Goal: Task Accomplishment & Management: Use online tool/utility

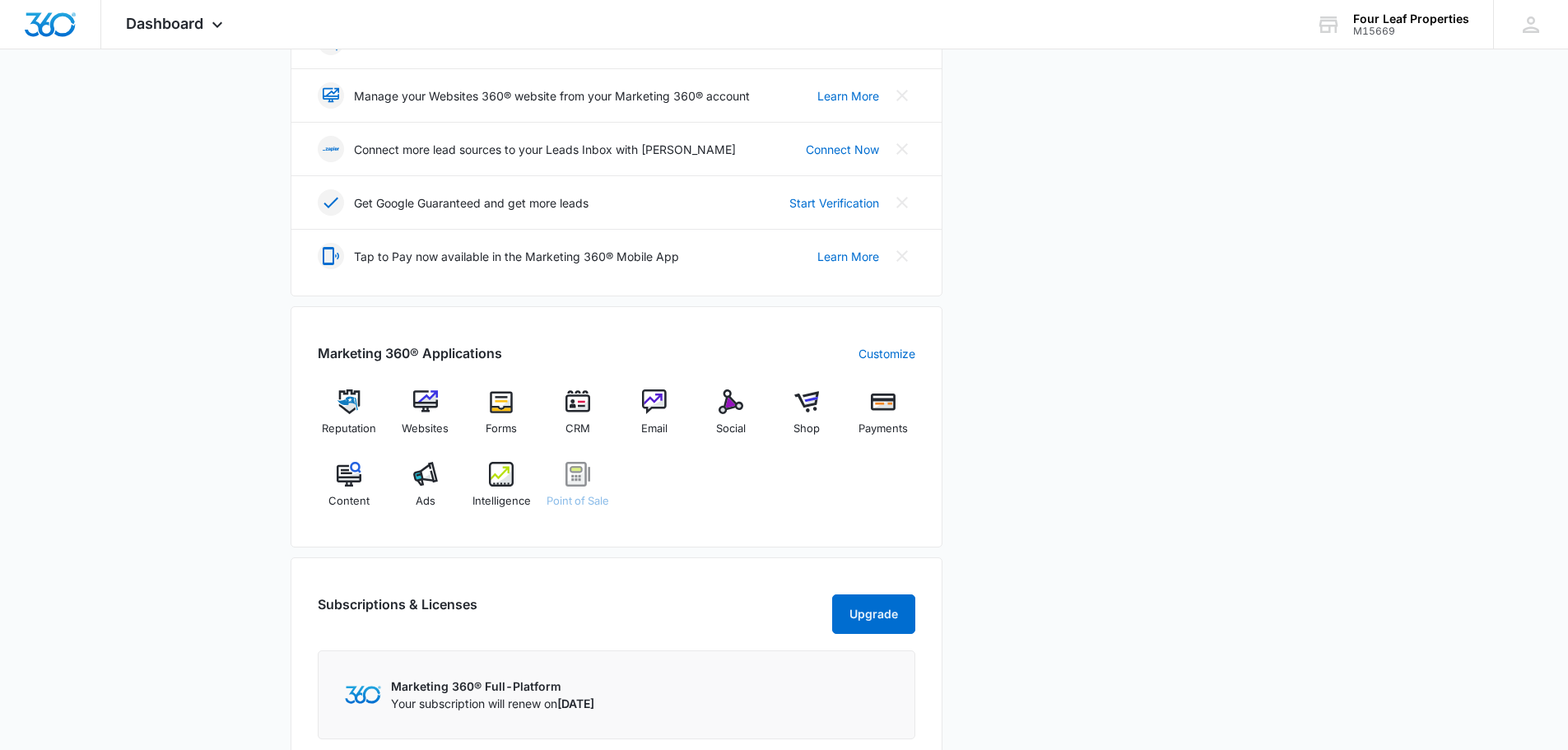
scroll to position [412, 0]
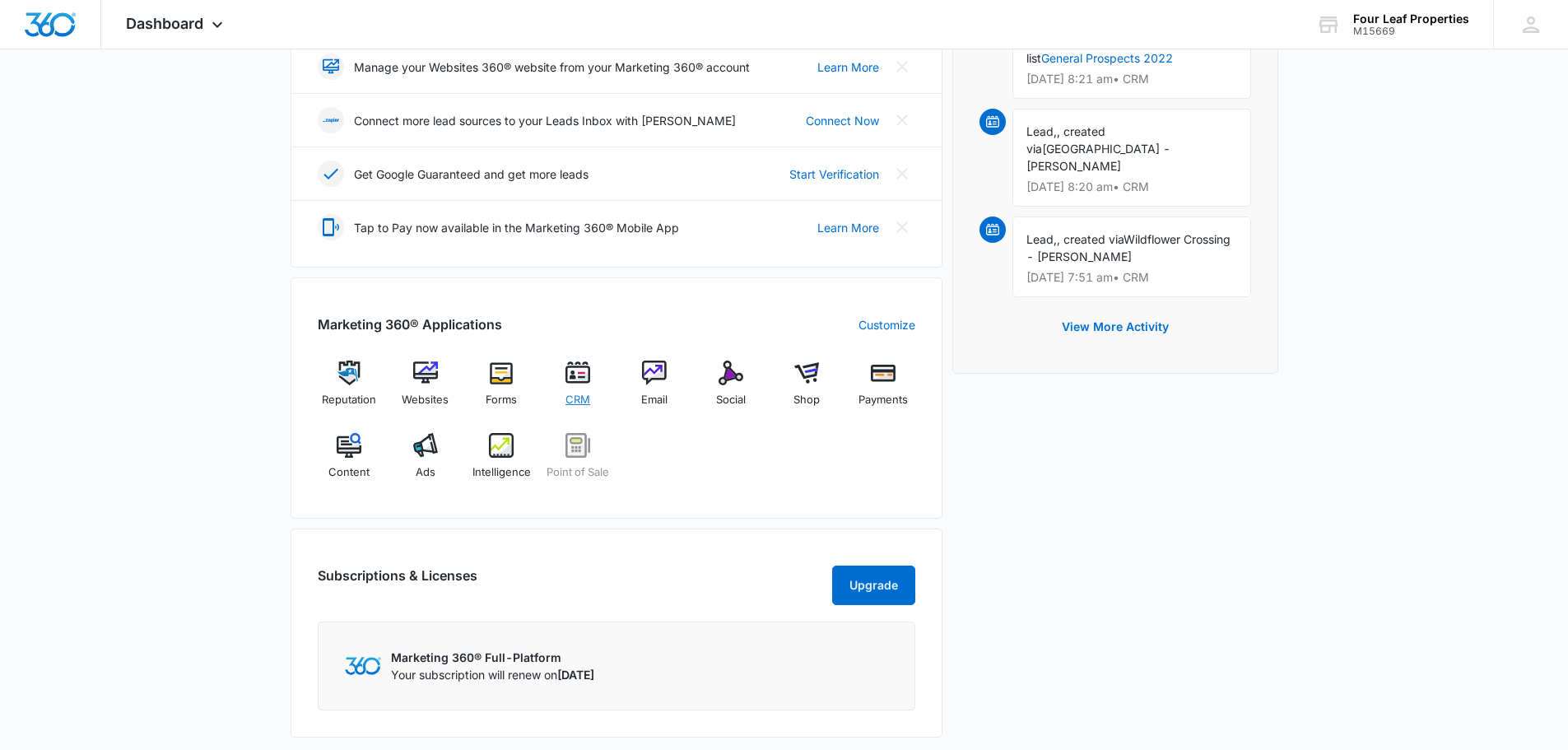
click at [575, 404] on span "CRM" at bounding box center [577, 399] width 25 height 17
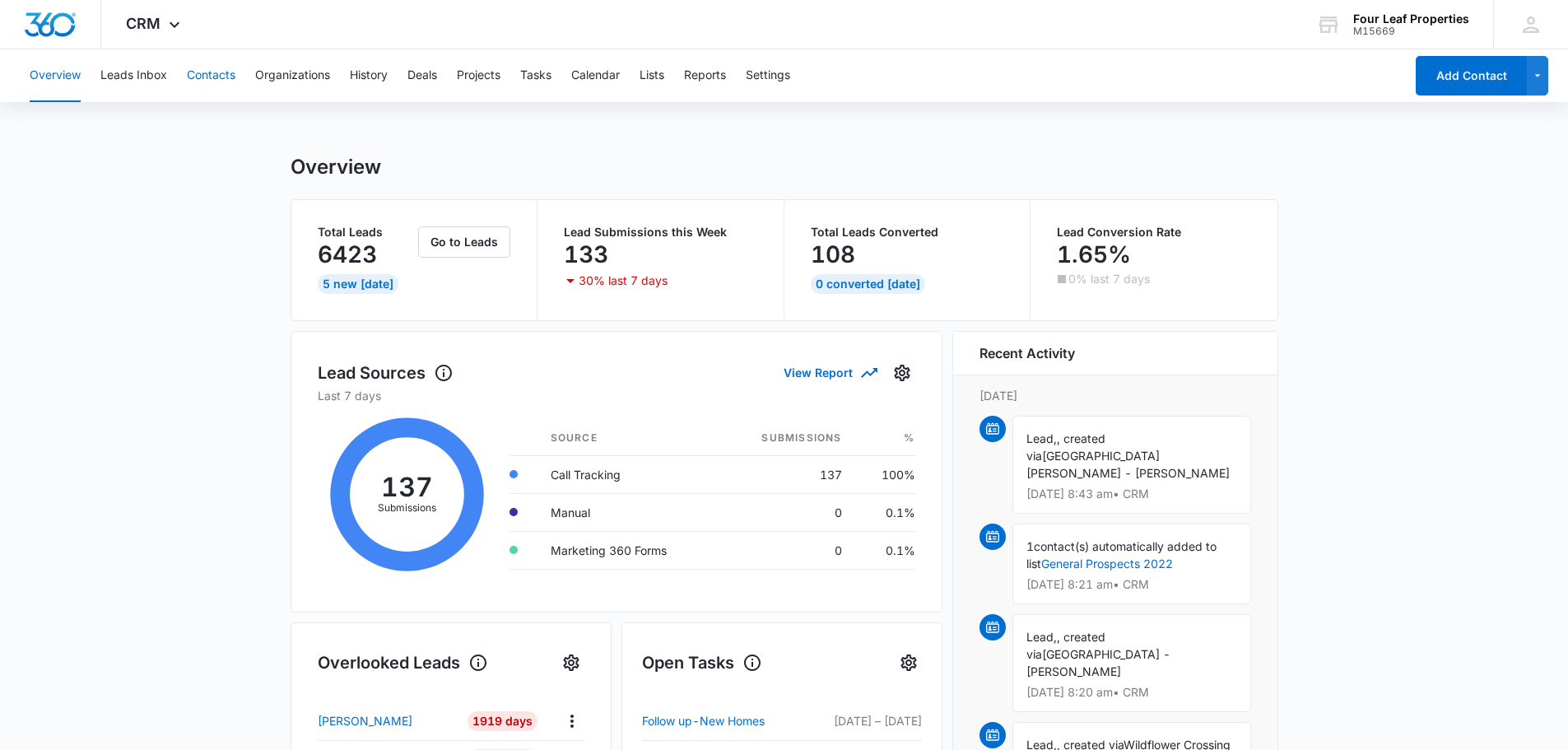
click at [222, 77] on button "Contacts" at bounding box center [210, 76] width 48 height 53
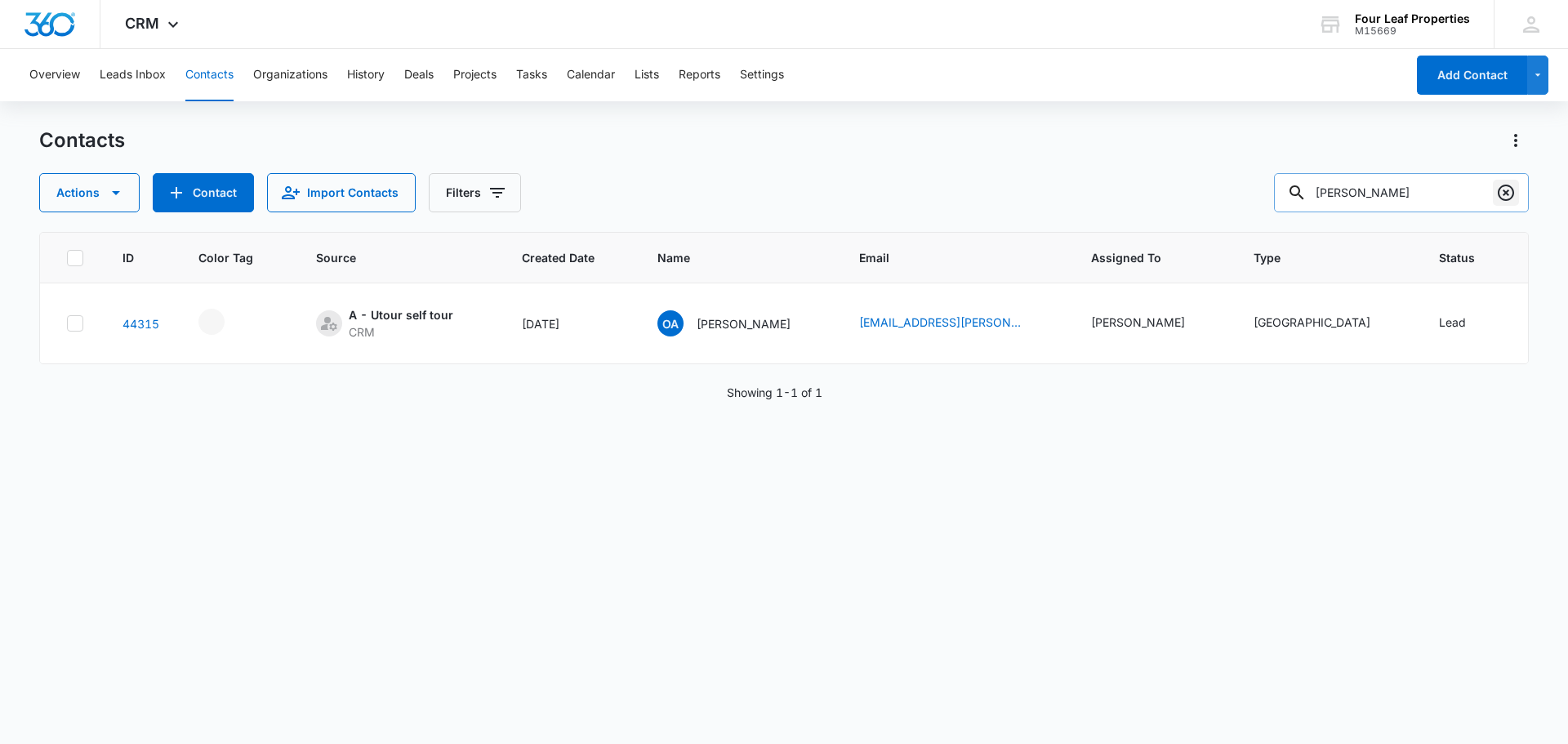
click at [1506, 196] on icon "Clear" at bounding box center [1507, 193] width 20 height 20
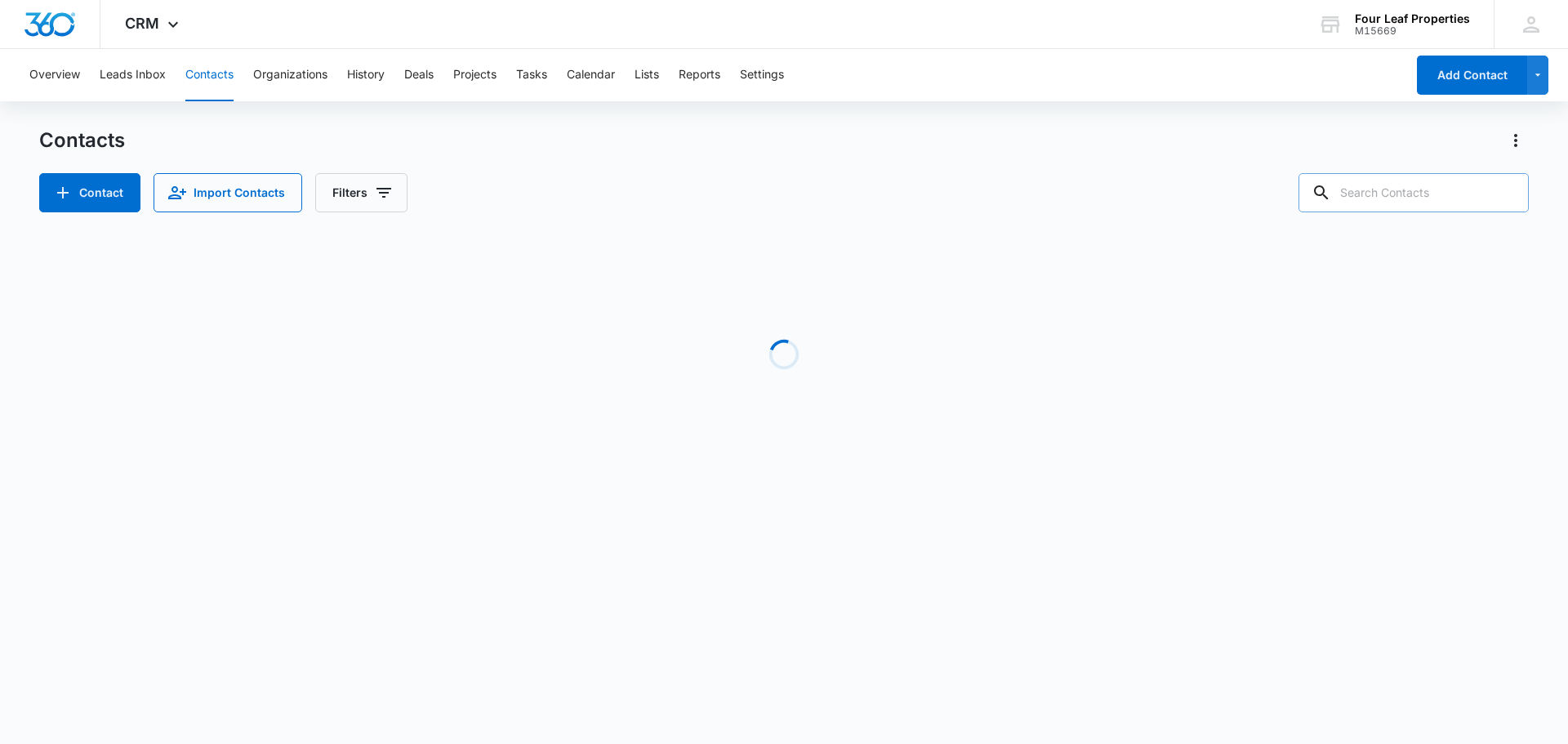
click at [1425, 200] on input "text" at bounding box center [1414, 192] width 230 height 39
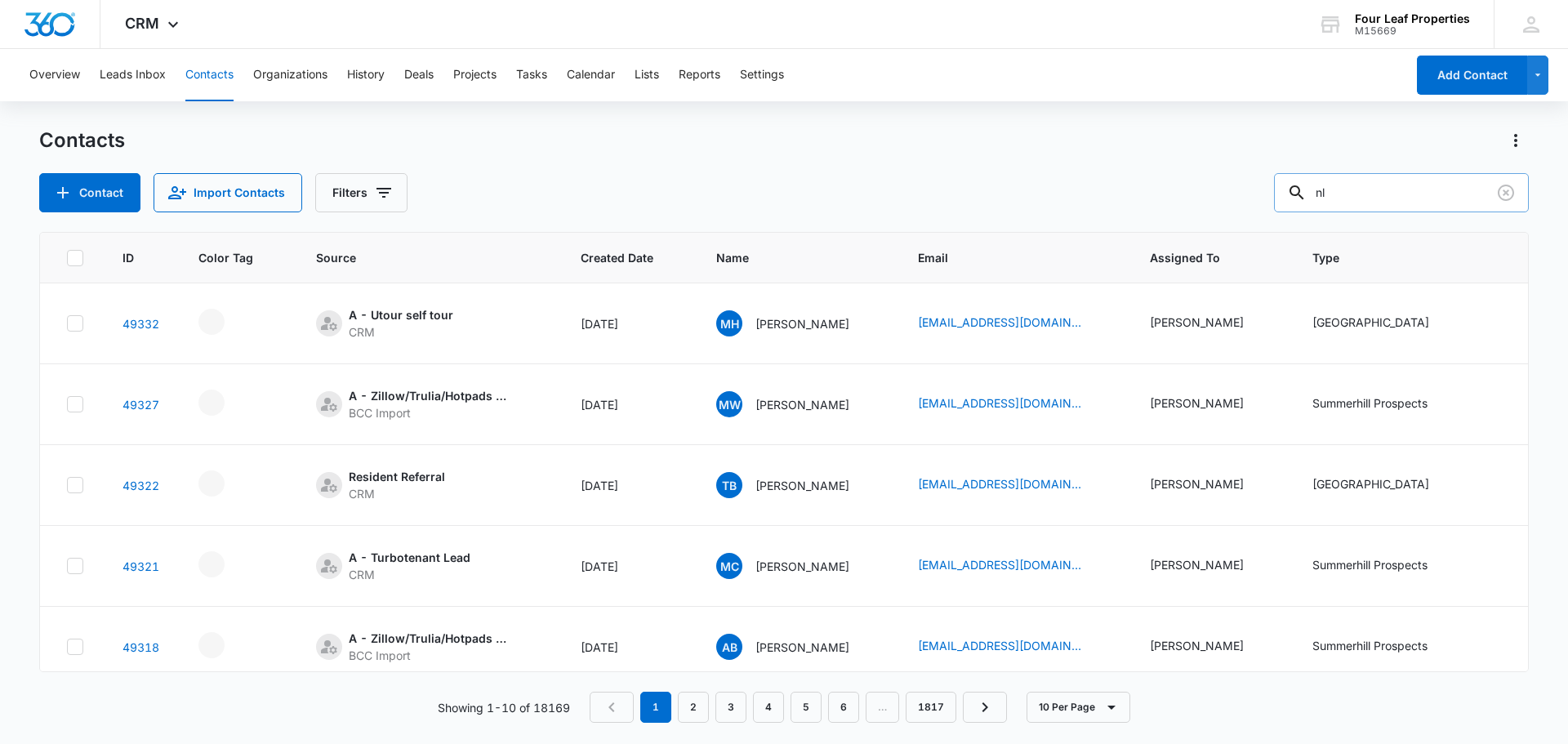
type input "n"
type input "bluewood"
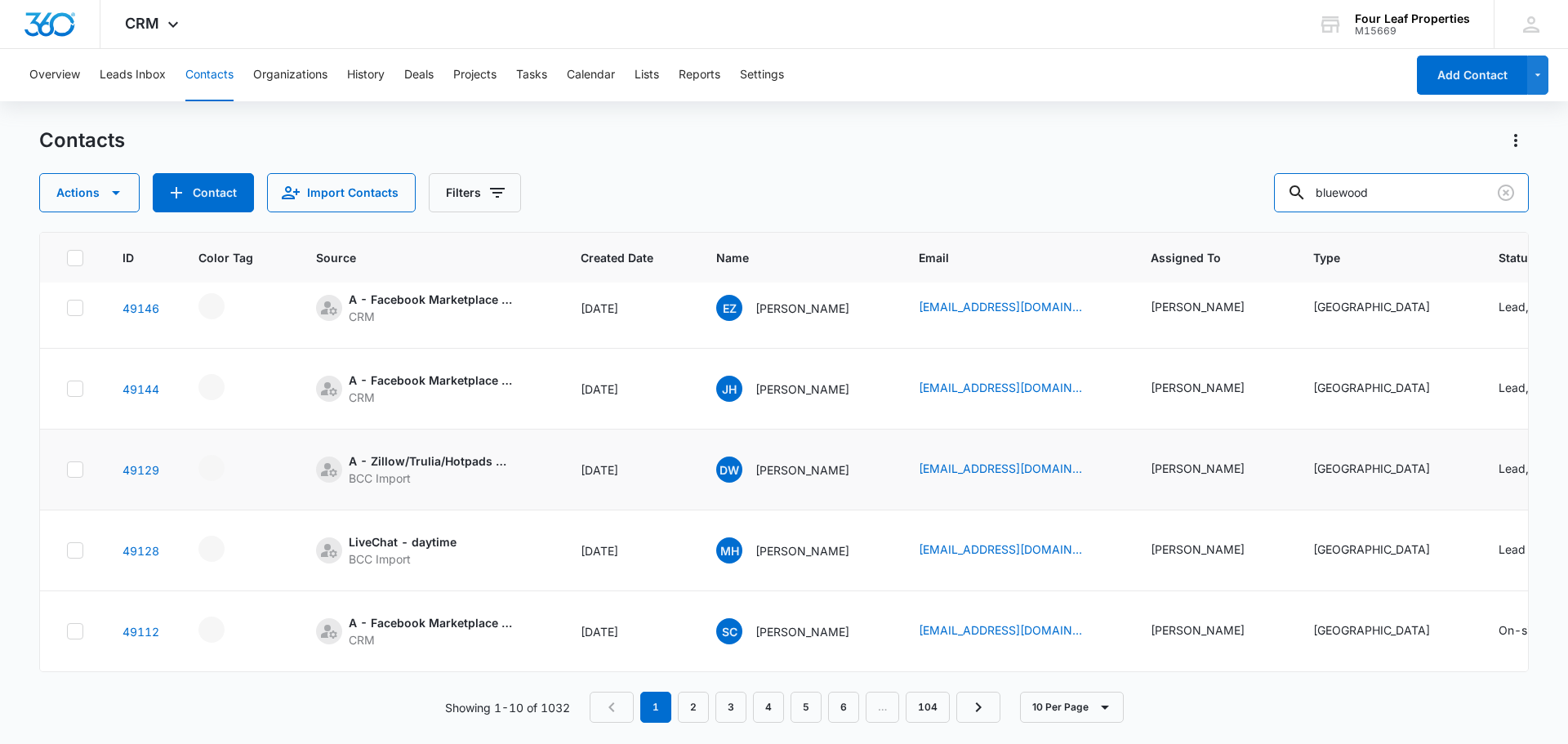
scroll to position [432, 0]
click at [706, 719] on link "2" at bounding box center [694, 707] width 31 height 31
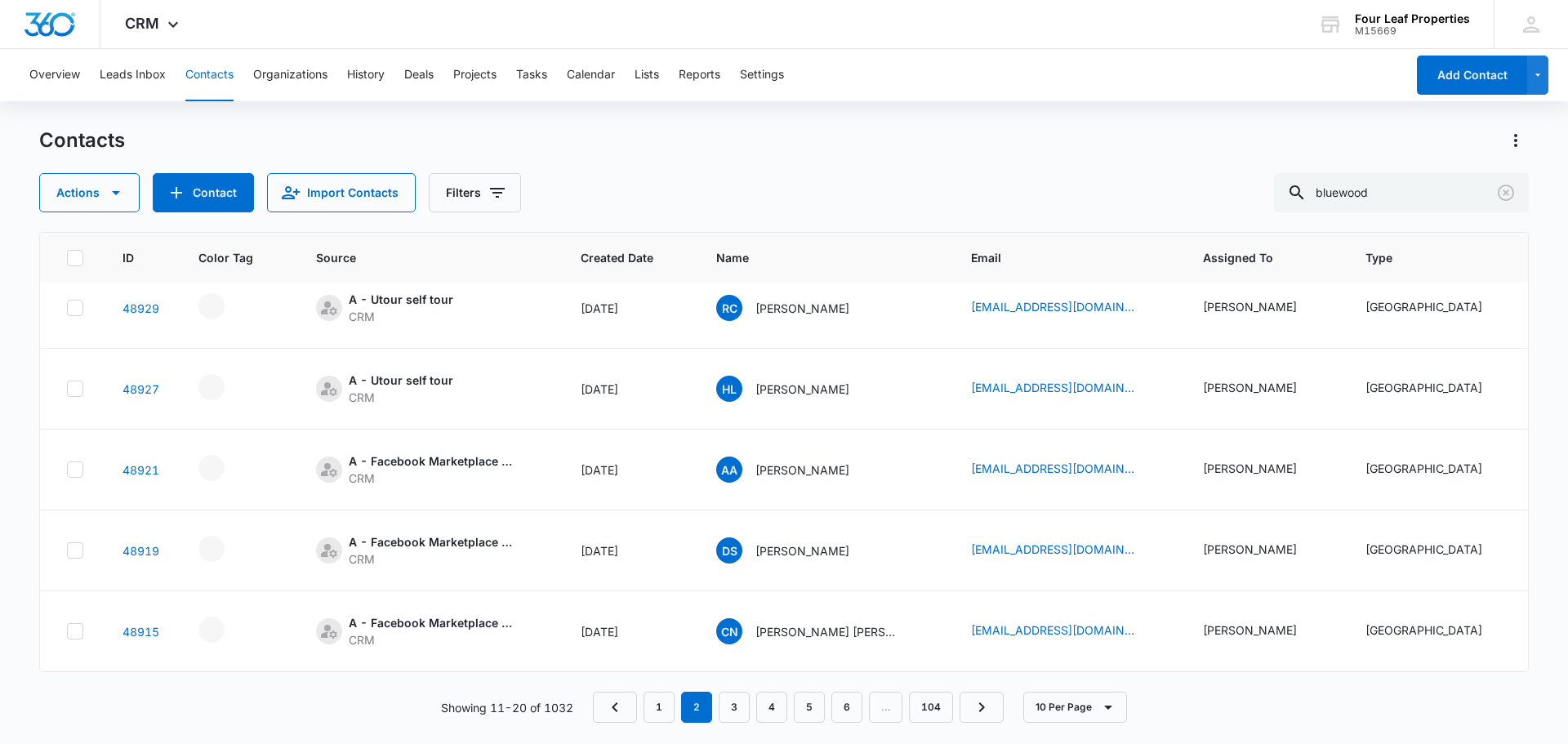
scroll to position [0, 0]
